Goal: Task Accomplishment & Management: Use online tool/utility

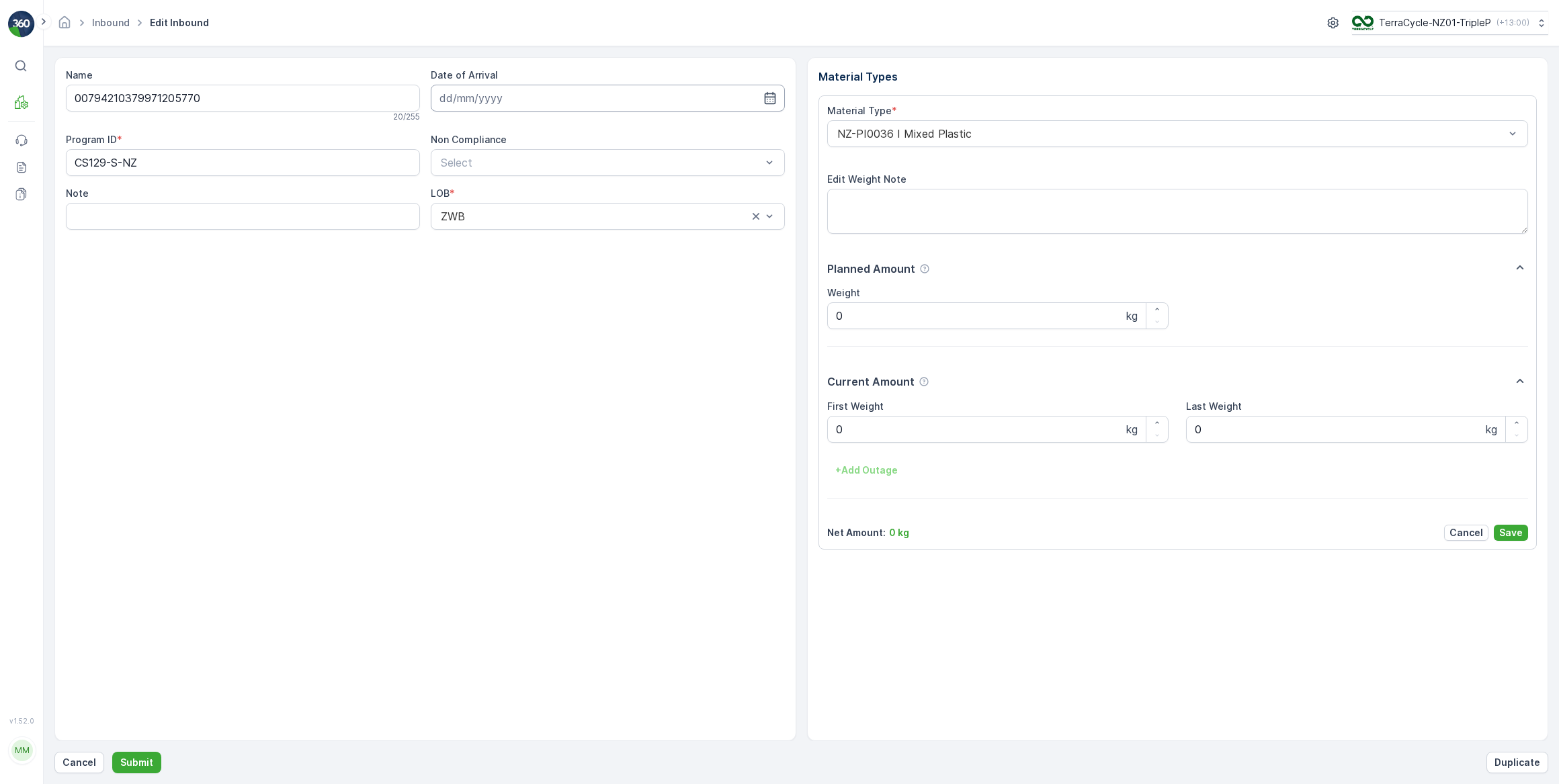
click at [504, 100] on input at bounding box center [607, 97] width 354 height 27
click at [551, 214] on div "9" at bounding box center [551, 209] width 22 height 22
type input "[DATE]"
drag, startPoint x: 882, startPoint y: 432, endPoint x: 838, endPoint y: 409, distance: 49.6
click at [865, 422] on Weight "0" at bounding box center [998, 429] width 342 height 27
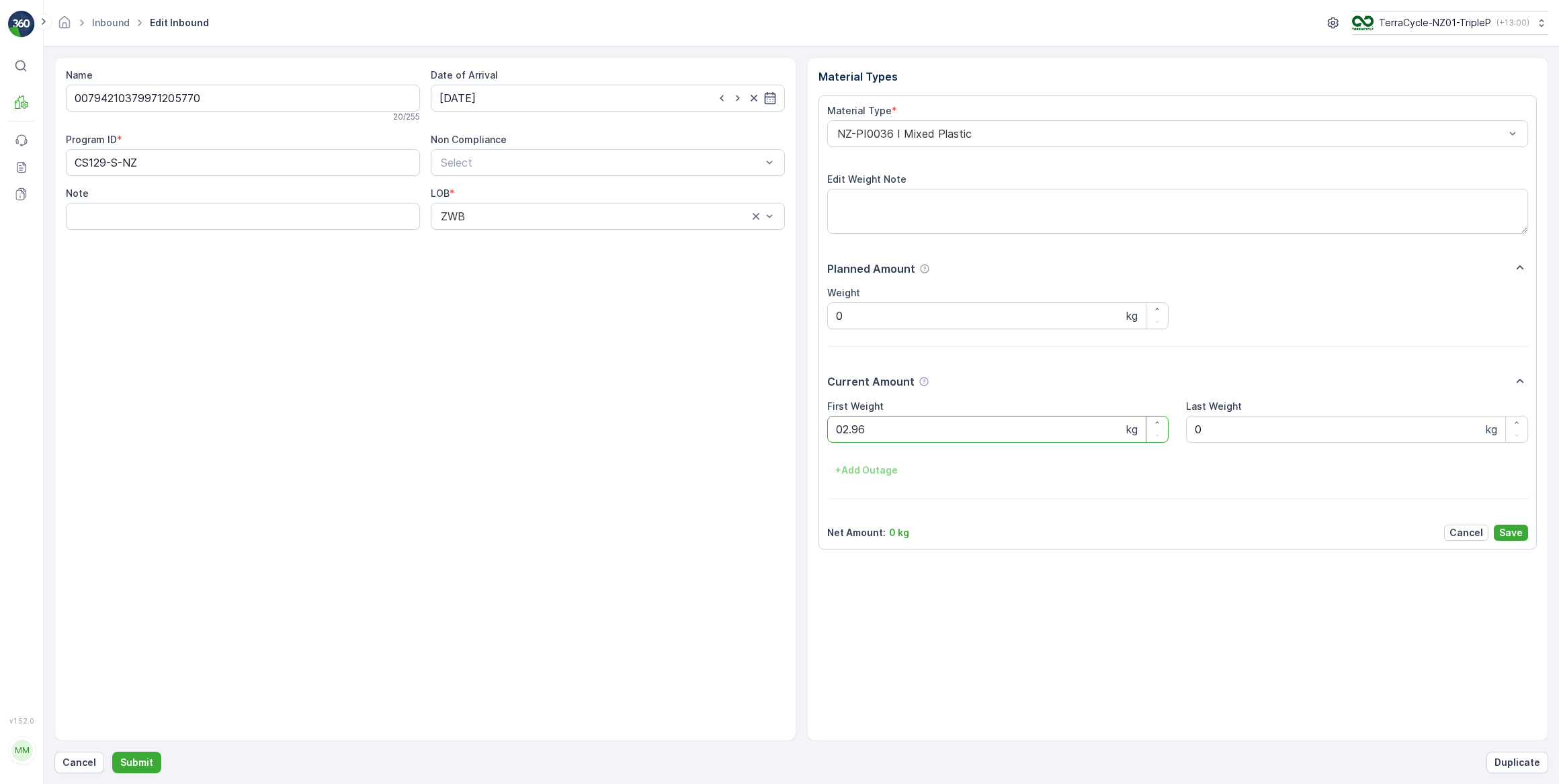
click at [112, 752] on button "Submit" at bounding box center [136, 763] width 49 height 22
click at [533, 100] on input at bounding box center [607, 97] width 354 height 27
click at [547, 207] on div "9" at bounding box center [551, 209] width 22 height 22
type input "[DATE]"
click at [857, 432] on Weight "0" at bounding box center [998, 429] width 342 height 27
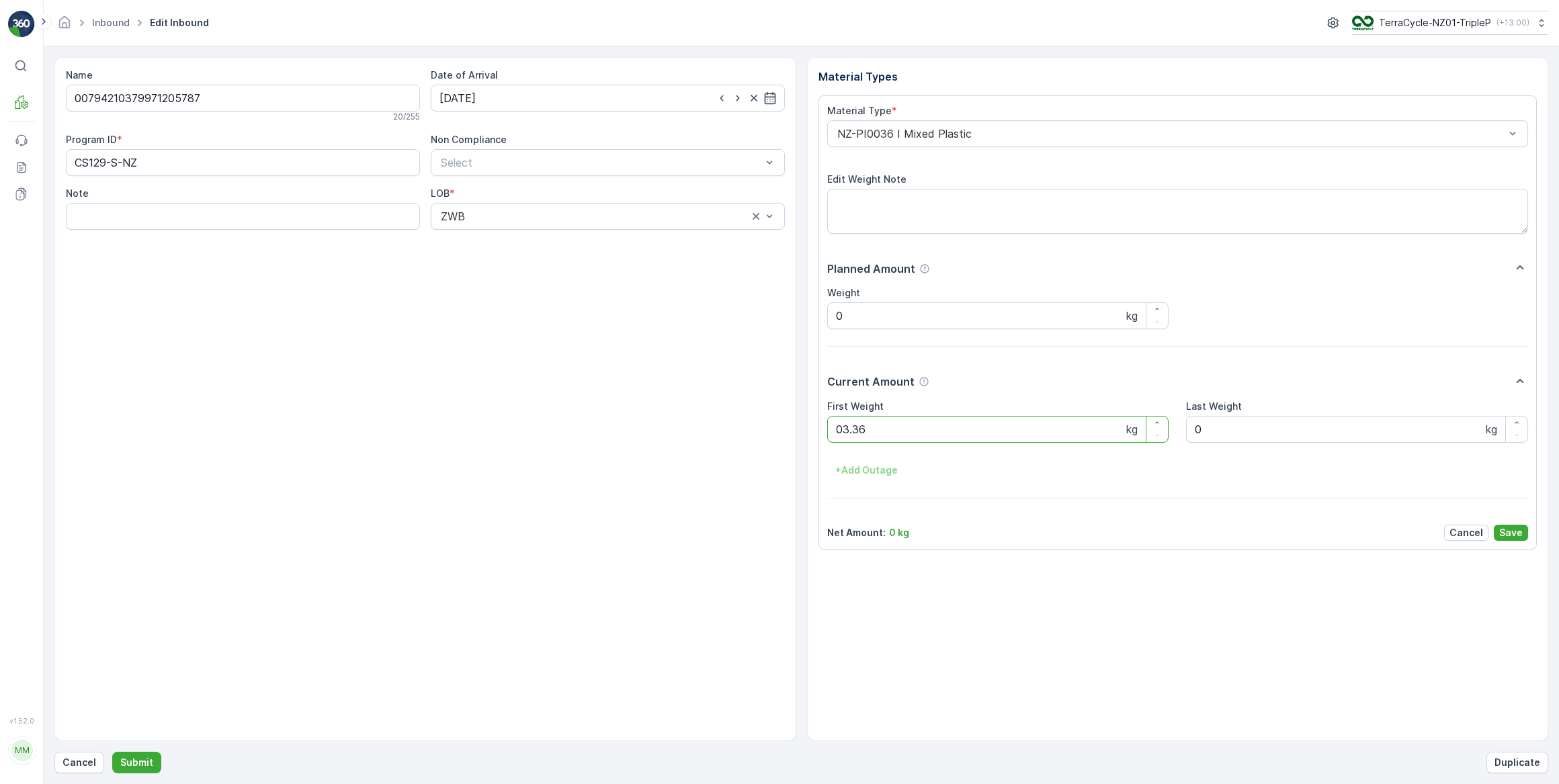
click at [112, 752] on button "Submit" at bounding box center [136, 763] width 49 height 22
